Goal: Task Accomplishment & Management: Use online tool/utility

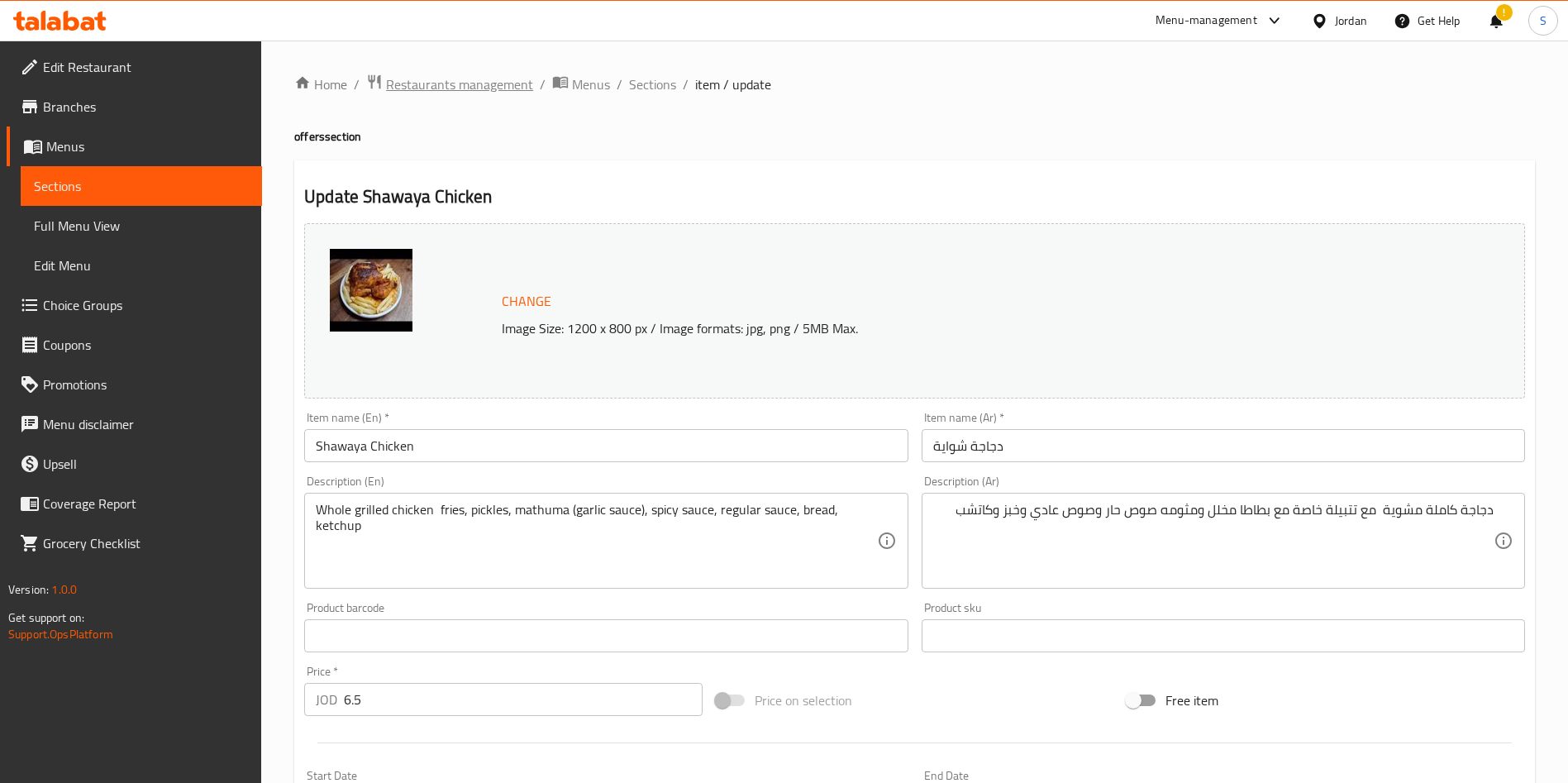
click at [417, 95] on span "Restaurants management" at bounding box center [460, 83] width 147 height 20
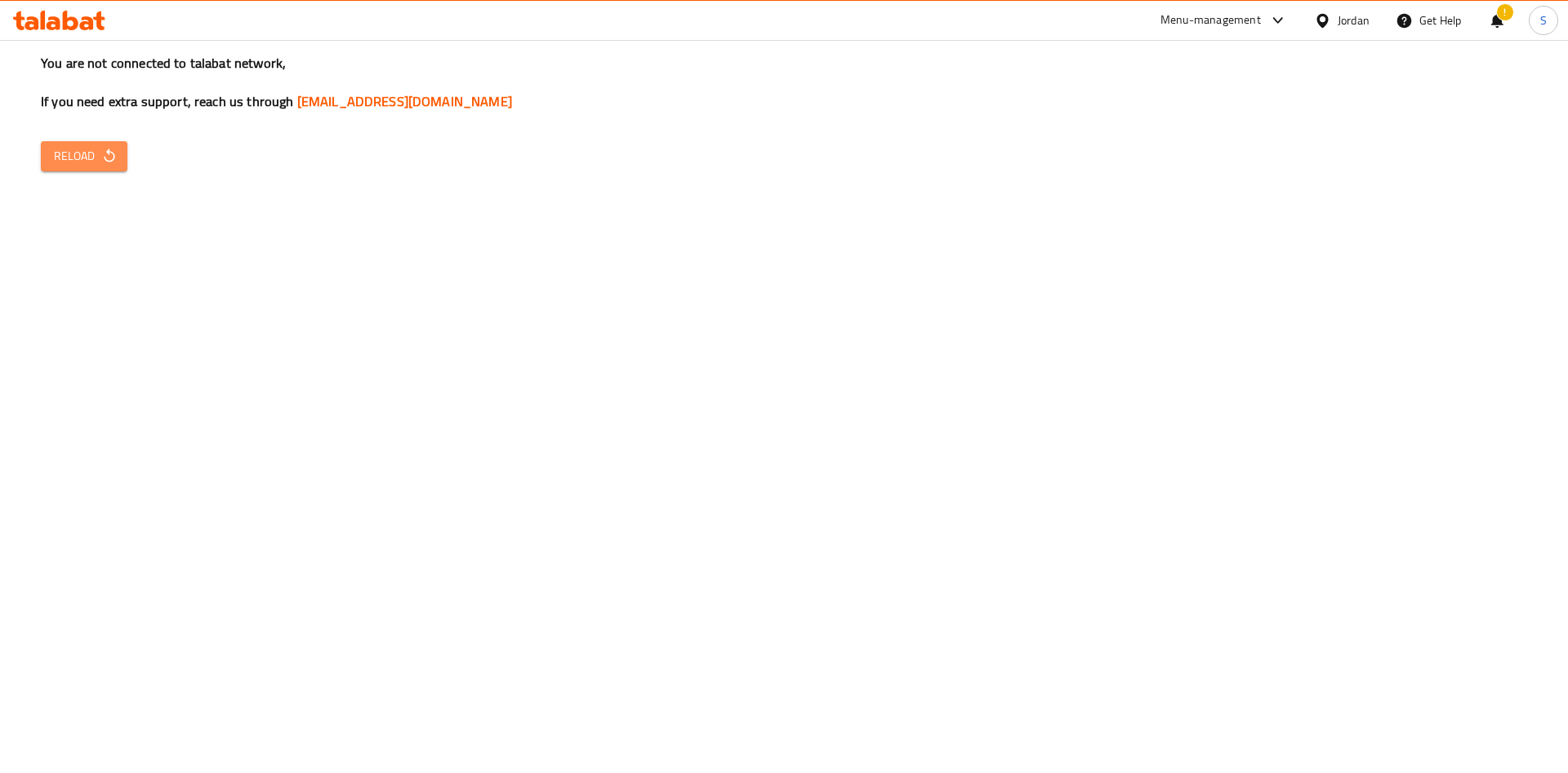
click at [59, 155] on span "Reload" at bounding box center [83, 156] width 60 height 20
click at [84, 155] on span "Reload" at bounding box center [83, 156] width 60 height 20
click at [1192, 20] on div "Menu-management" at bounding box center [1210, 20] width 100 height 20
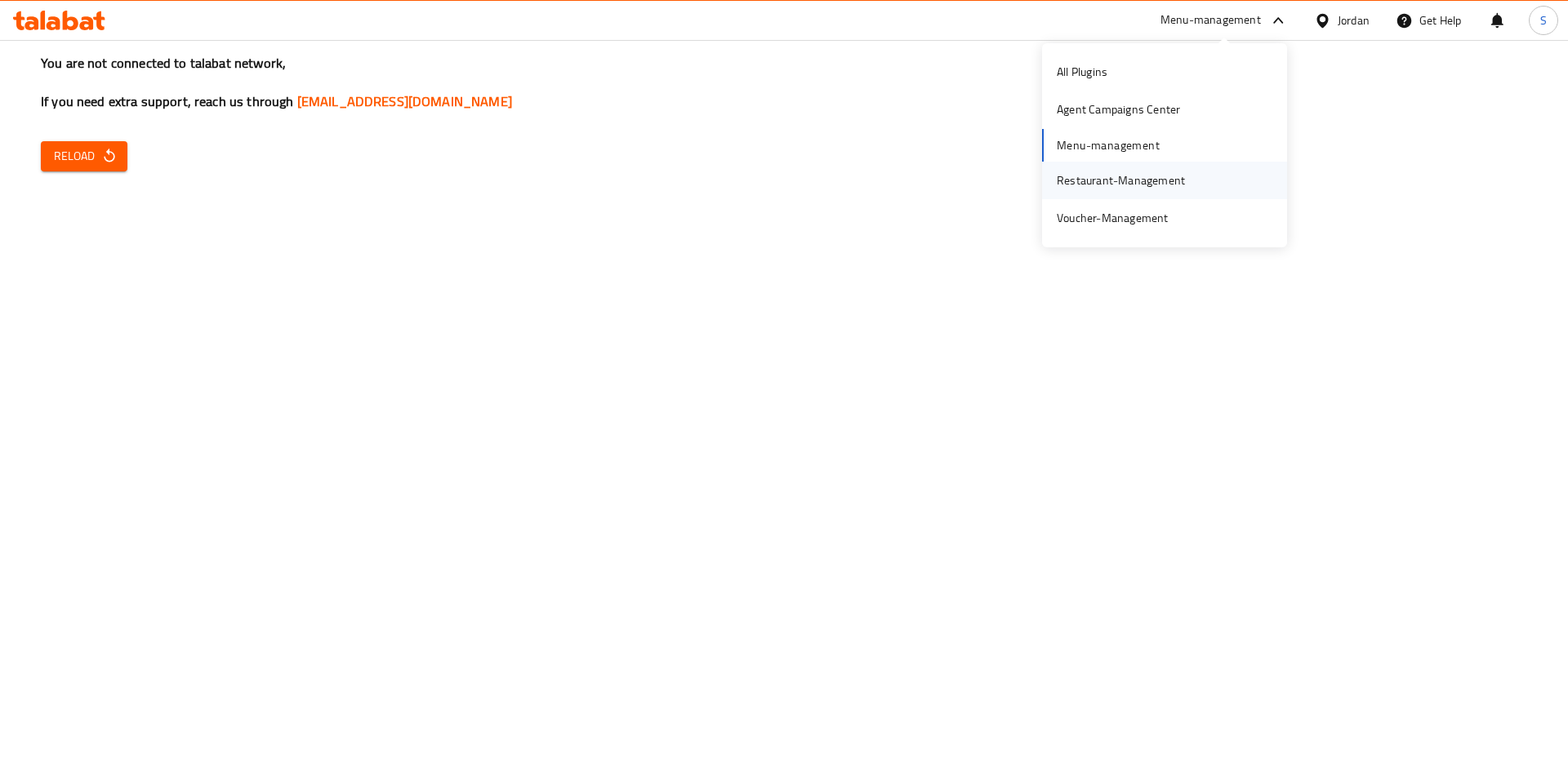
click at [1131, 172] on div "Restaurant-Management" at bounding box center [1120, 180] width 128 height 18
